Goal: Transaction & Acquisition: Purchase product/service

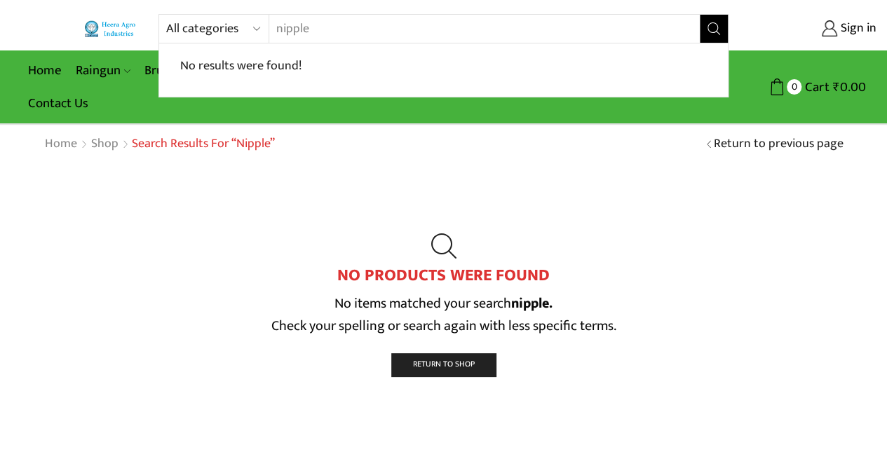
click at [234, 25] on div "All categories Accessories Air Release Valve Brush Cutter Domestic Use Drip Irr…" at bounding box center [443, 28] width 570 height 29
click at [234, 25] on select "All categories Accessories Air Release Valve Brush Cutter Domestic Use Drip Irr…" at bounding box center [217, 29] width 103 height 28
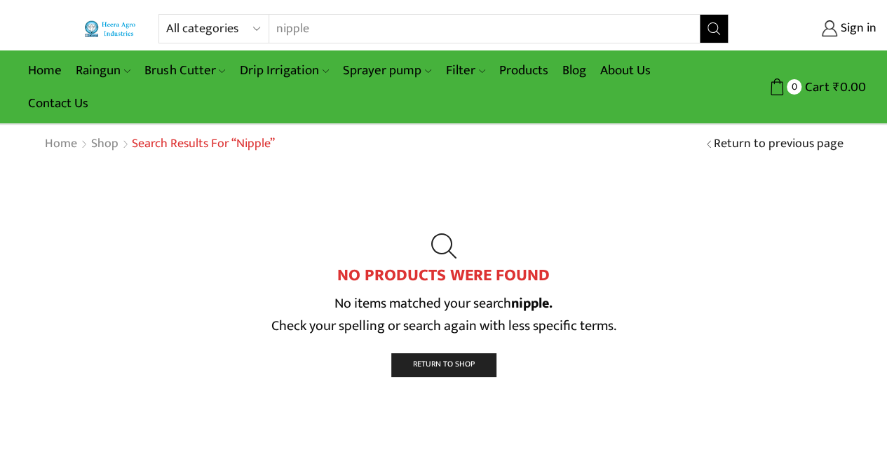
click at [234, 25] on select "All categories Accessories Air Release Valve Brush Cutter Domestic Use Drip Irr…" at bounding box center [217, 29] width 103 height 28
click at [320, 29] on input "nipple" at bounding box center [475, 29] width 413 height 28
type input "n"
type input "easy to fit"
click at [700, 15] on button "Search" at bounding box center [714, 29] width 28 height 28
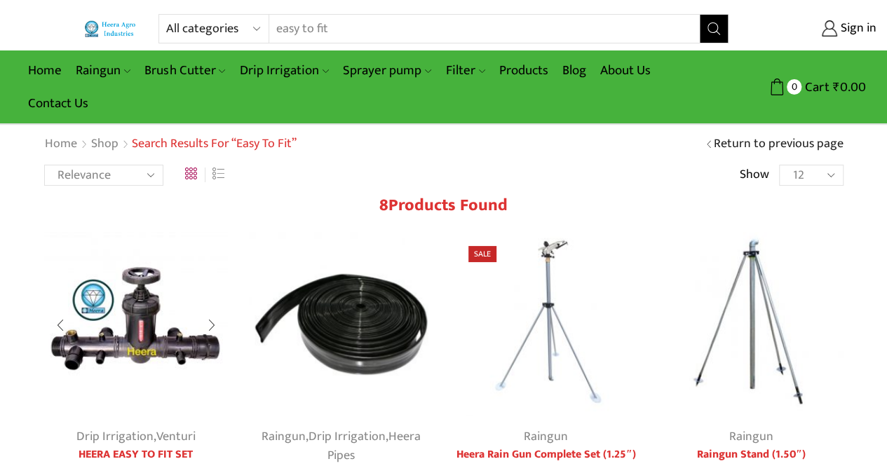
type input "[EMAIL_ADDRESS][PERSON_NAME][DOMAIN_NAME]"
click at [183, 347] on img at bounding box center [136, 324] width 184 height 184
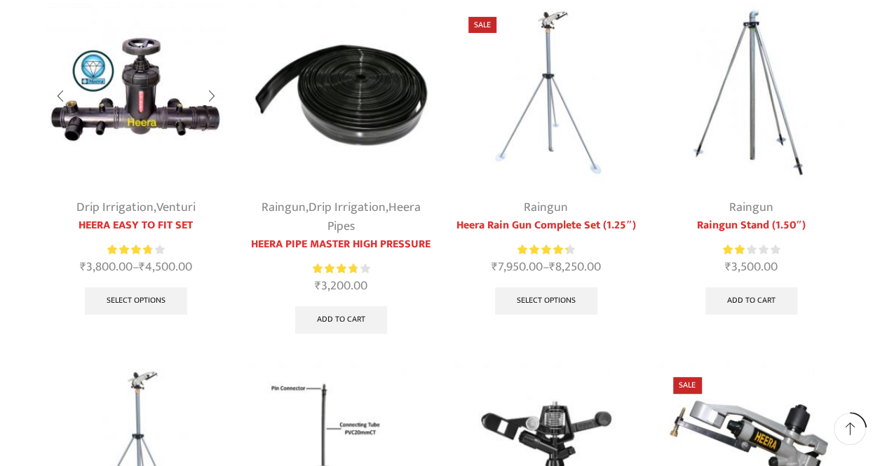
scroll to position [230, 0]
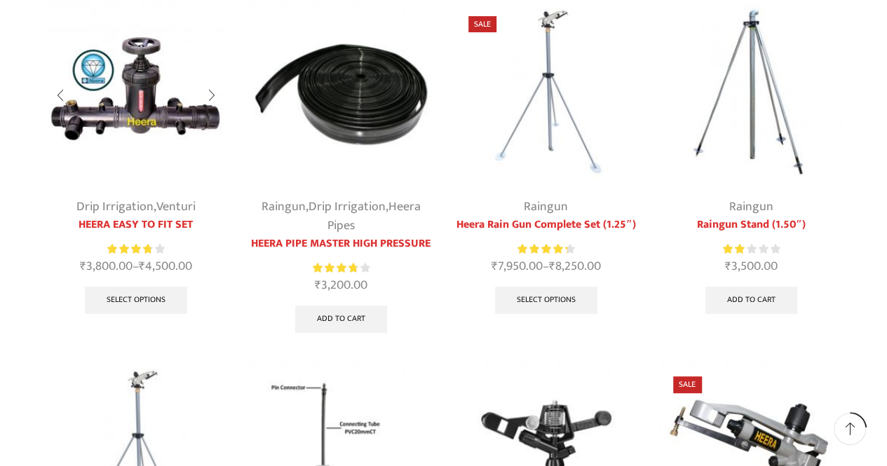
type input "[EMAIL_ADDRESS][PERSON_NAME][DOMAIN_NAME]"
click at [143, 107] on img at bounding box center [136, 94] width 184 height 184
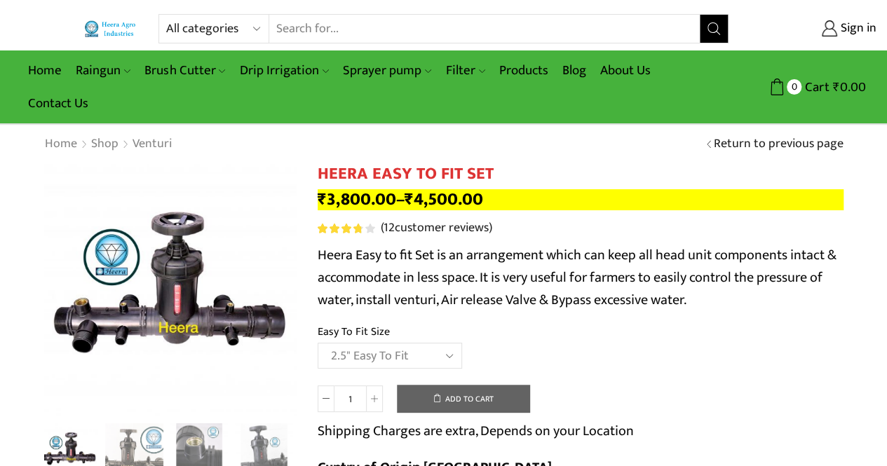
click at [318, 343] on select "Choose an option 2" Easy To Fit 2.5" Easy To Fit 3" Easy To Fit" at bounding box center [390, 356] width 144 height 26
select select "2.5" Easy To Fit"
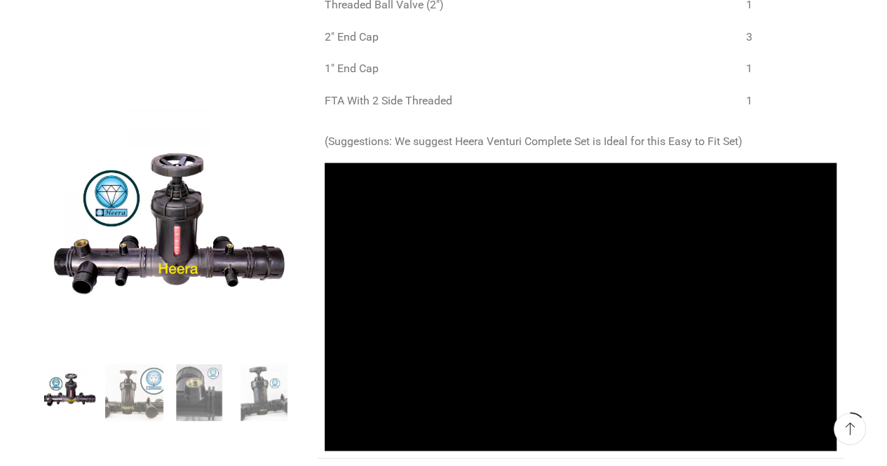
scroll to position [1218, 0]
